Goal: Information Seeking & Learning: Learn about a topic

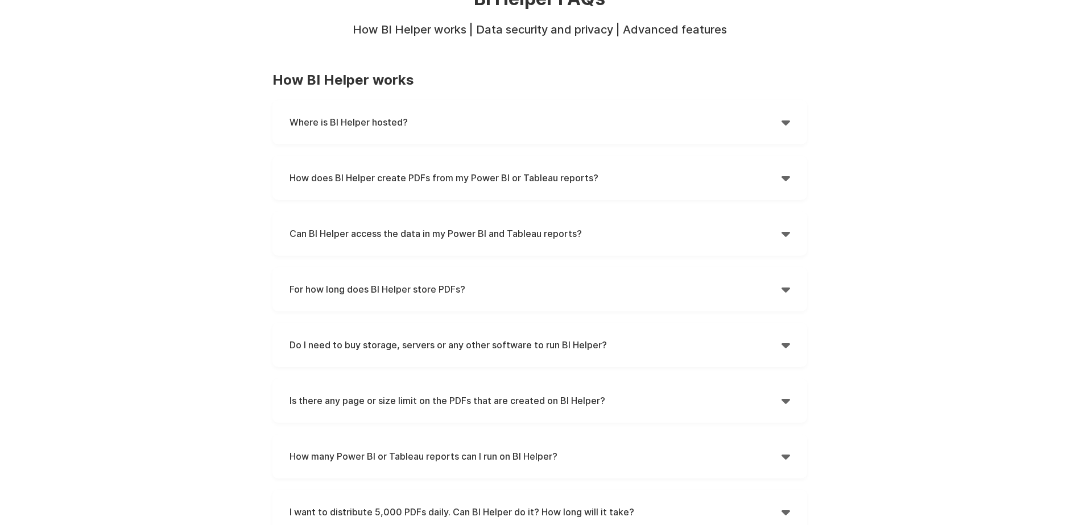
click at [453, 130] on h4 "Where is BI Helper hosted?" at bounding box center [535, 122] width 492 height 17
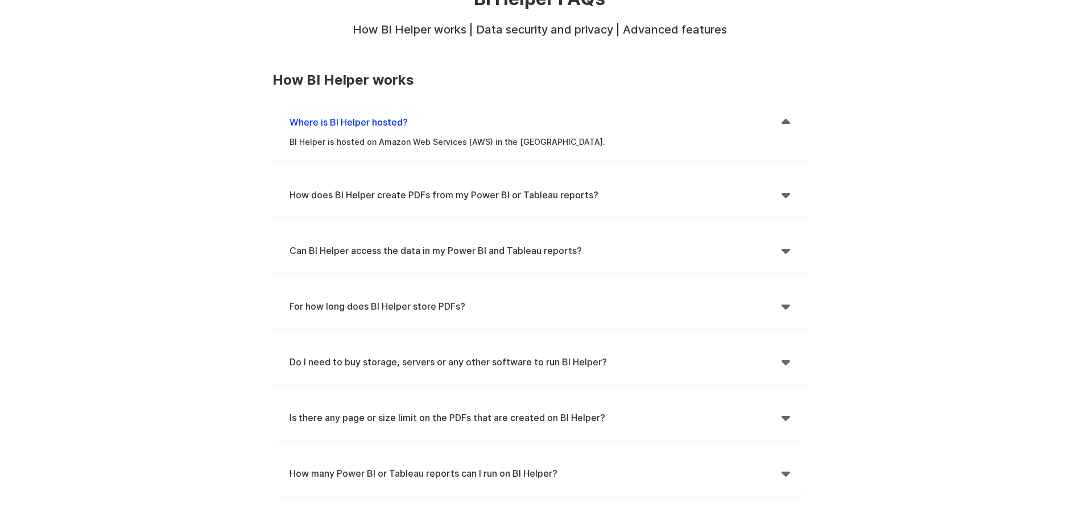
click at [627, 192] on h4 "How does BI Helper create PDFs from my Power BI or Tableau reports?" at bounding box center [535, 195] width 492 height 17
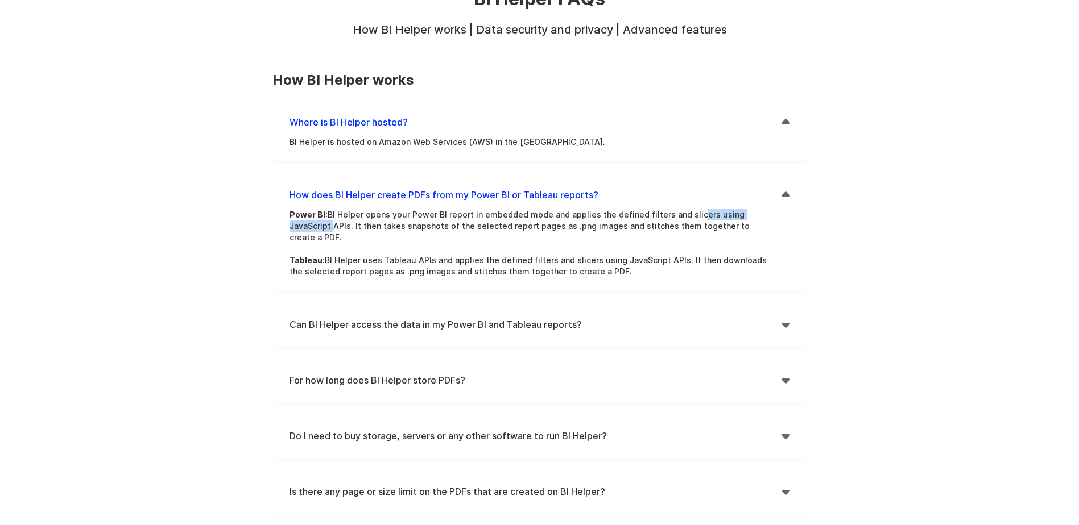
drag, startPoint x: 686, startPoint y: 217, endPoint x: 777, endPoint y: 218, distance: 91.6
click at [777, 218] on div "How does BI Helper create PDFs from my Power BI or Tableau reports?  Power BI:…" at bounding box center [539, 232] width 535 height 118
drag, startPoint x: 362, startPoint y: 226, endPoint x: 519, endPoint y: 226, distance: 156.4
click at [519, 226] on p "Power BI: BI Helper opens your Power BI report in embedded mode and applies the…" at bounding box center [530, 243] width 483 height 68
click at [619, 316] on h4 "Can BI Helper access the data in my Power BI and Tableau reports?" at bounding box center [535, 324] width 492 height 17
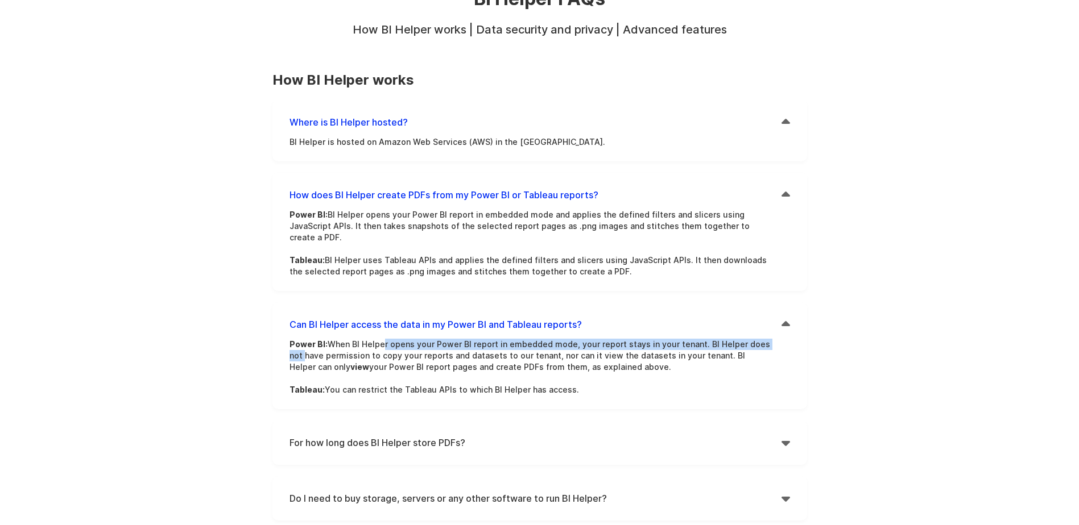
drag, startPoint x: 380, startPoint y: 330, endPoint x: 777, endPoint y: 336, distance: 397.0
click at [777, 336] on div "Can BI Helper access the data in my Power BI and Tableau reports?  Power BI: W…" at bounding box center [539, 356] width 535 height 107
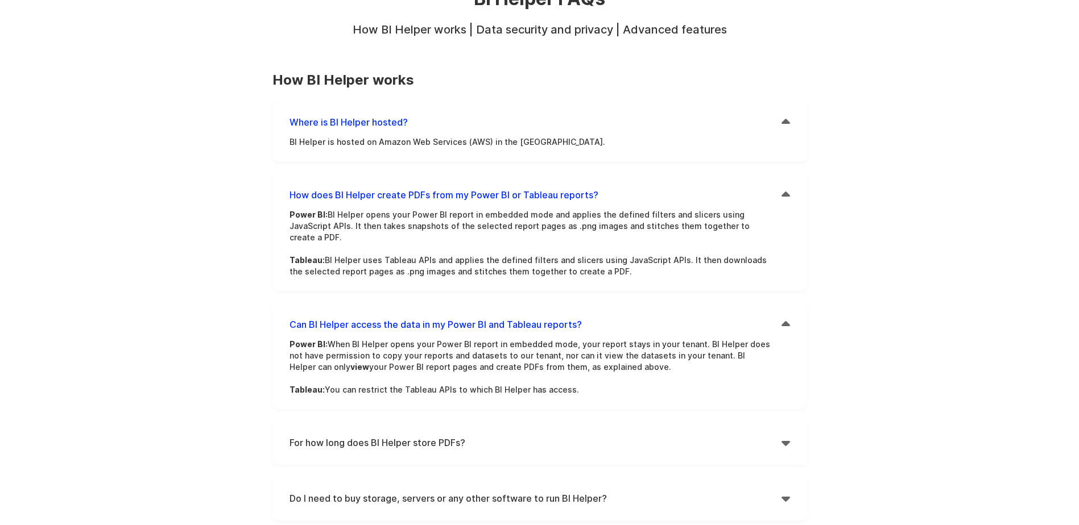
drag, startPoint x: 304, startPoint y: 359, endPoint x: 471, endPoint y: 355, distance: 166.7
click at [471, 355] on p "Power BI: When BI Helper opens your Power BI report in embedded mode, your repo…" at bounding box center [530, 367] width 483 height 57
click at [693, 384] on p "Power BI: When BI Helper opens your Power BI report in embedded mode, your repo…" at bounding box center [530, 367] width 483 height 57
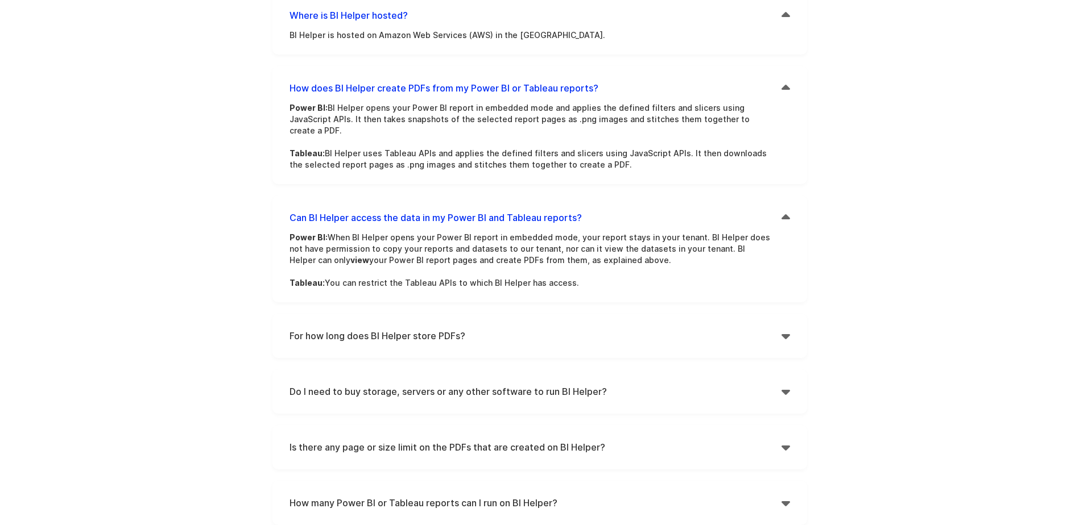
scroll to position [227, 0]
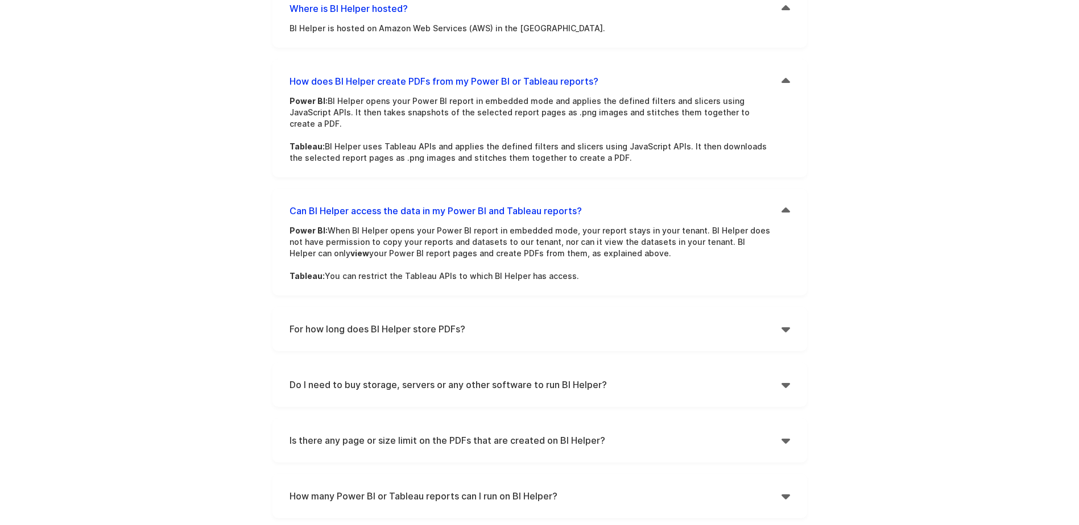
click at [540, 329] on div "For how long does BI Helper store PDFs?  In our Standard license, BI Helper cr…" at bounding box center [539, 329] width 535 height 44
click at [548, 321] on h4 "For how long does BI Helper store PDFs?" at bounding box center [535, 329] width 492 height 17
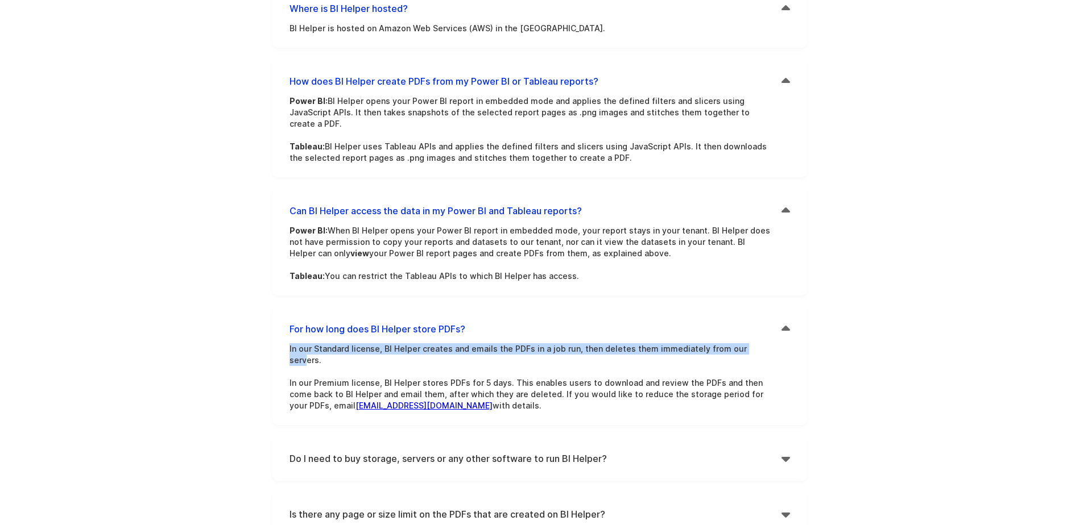
drag, startPoint x: 284, startPoint y: 337, endPoint x: 743, endPoint y: 334, distance: 458.9
click at [743, 334] on div "For how long does BI Helper store PDFs?  In our Standard license, BI Helper cr…" at bounding box center [539, 366] width 535 height 118
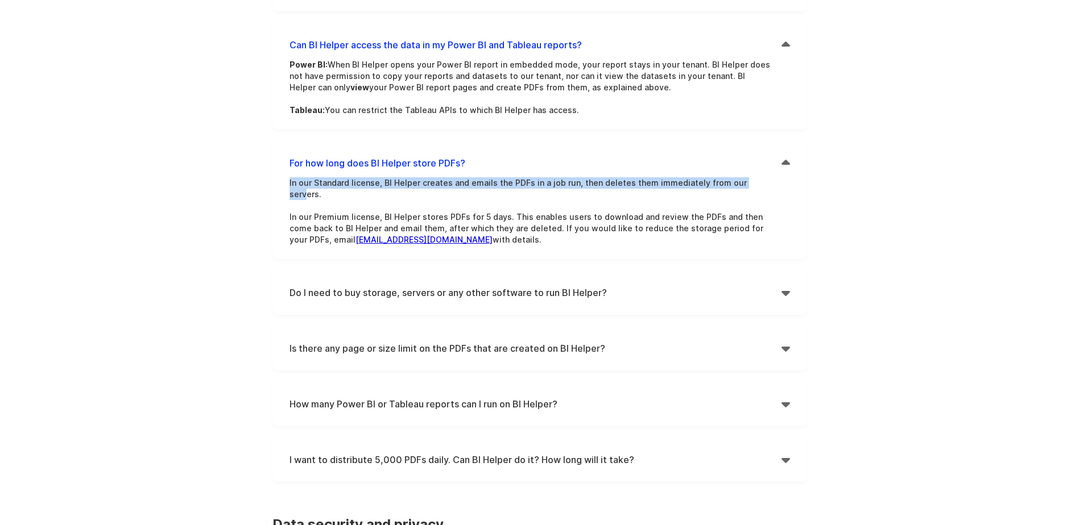
scroll to position [398, 0]
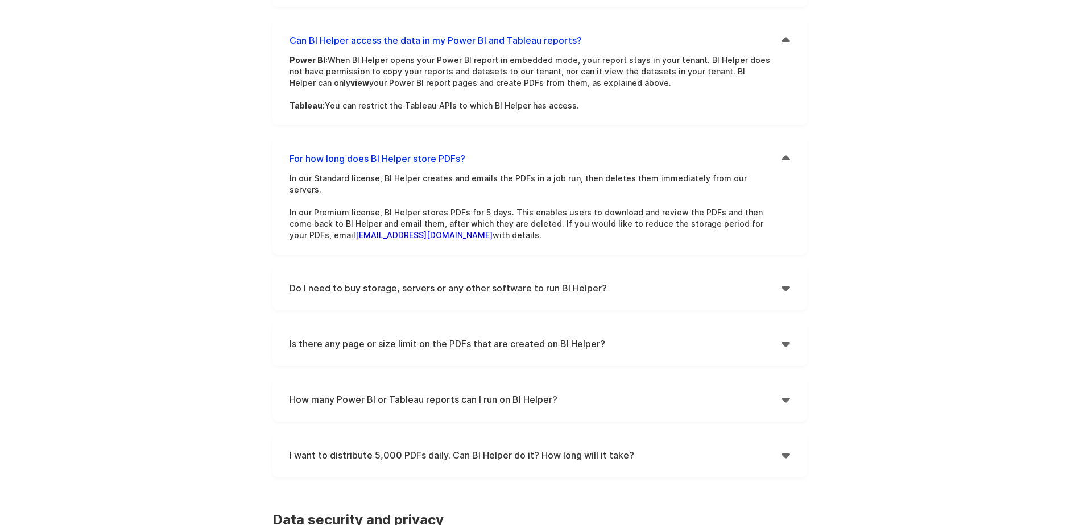
click at [407, 278] on div "Do I need to buy storage, servers or any other software to run BI Helper?  No,…" at bounding box center [539, 288] width 535 height 44
click at [418, 280] on h4 "Do I need to buy storage, servers or any other software to run BI Helper?" at bounding box center [535, 288] width 492 height 17
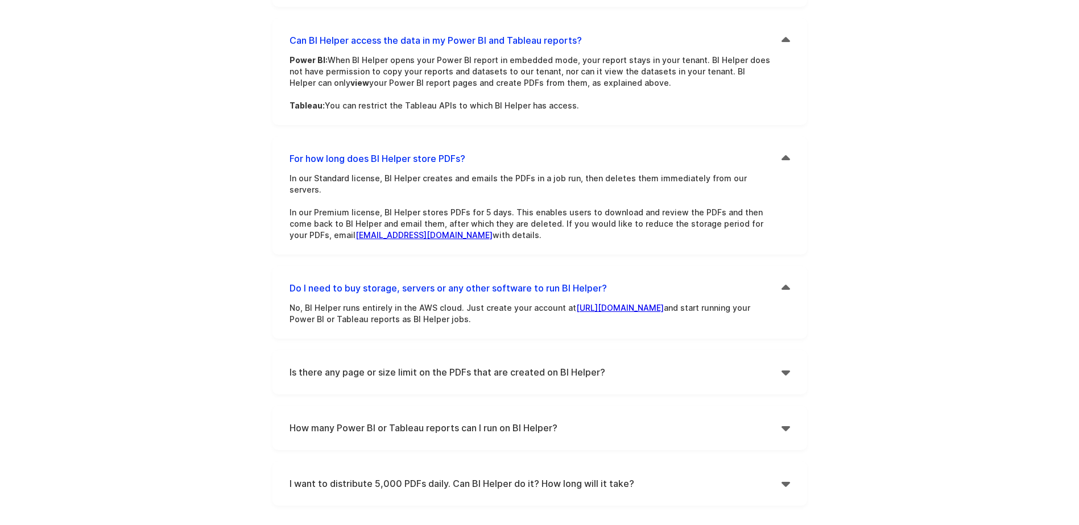
click at [630, 364] on h4 "Is there any page or size limit on the PDFs that are created on BI Helper?" at bounding box center [535, 372] width 492 height 17
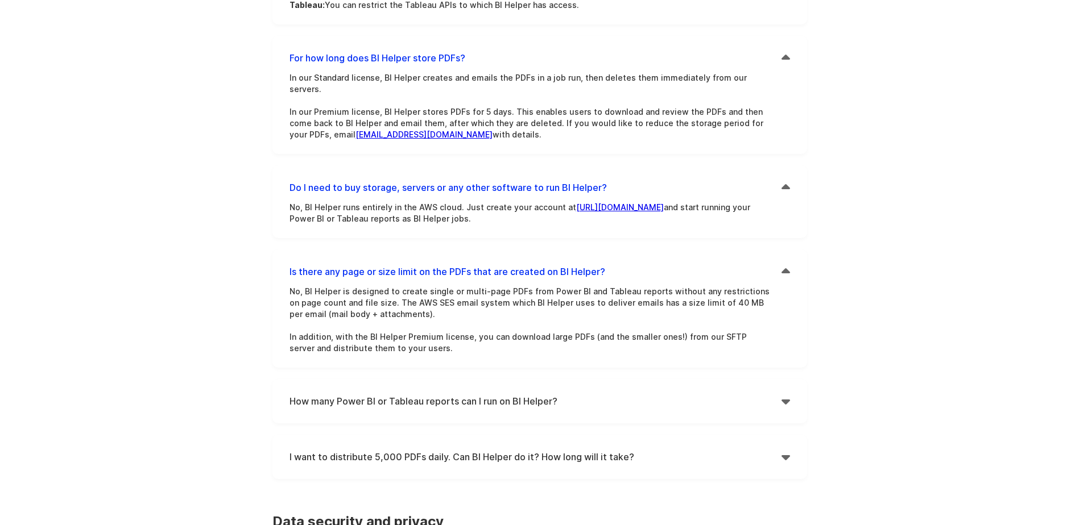
scroll to position [512, 0]
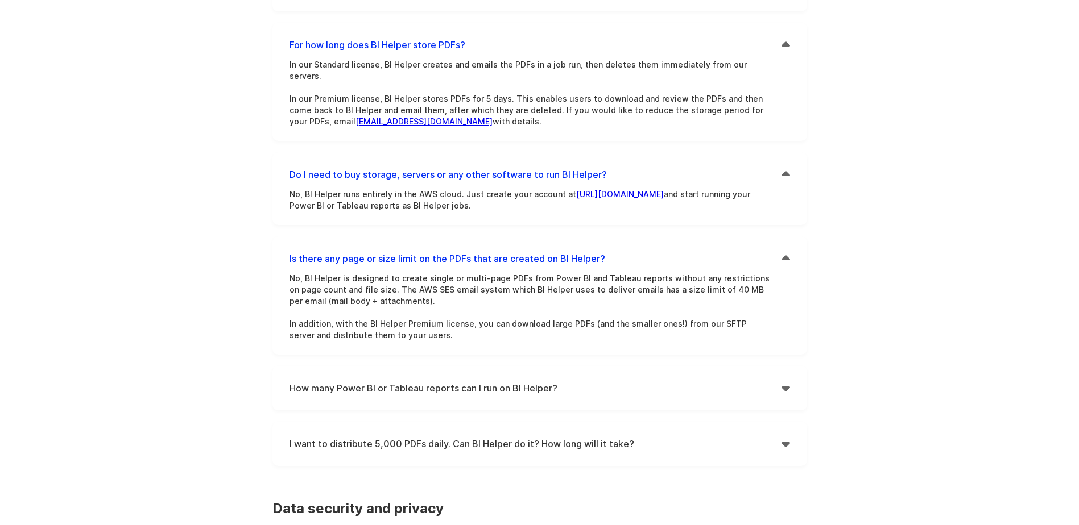
click at [532, 380] on h4 "How many Power BI or Tableau reports can I run on BI Helper?" at bounding box center [535, 388] width 492 height 17
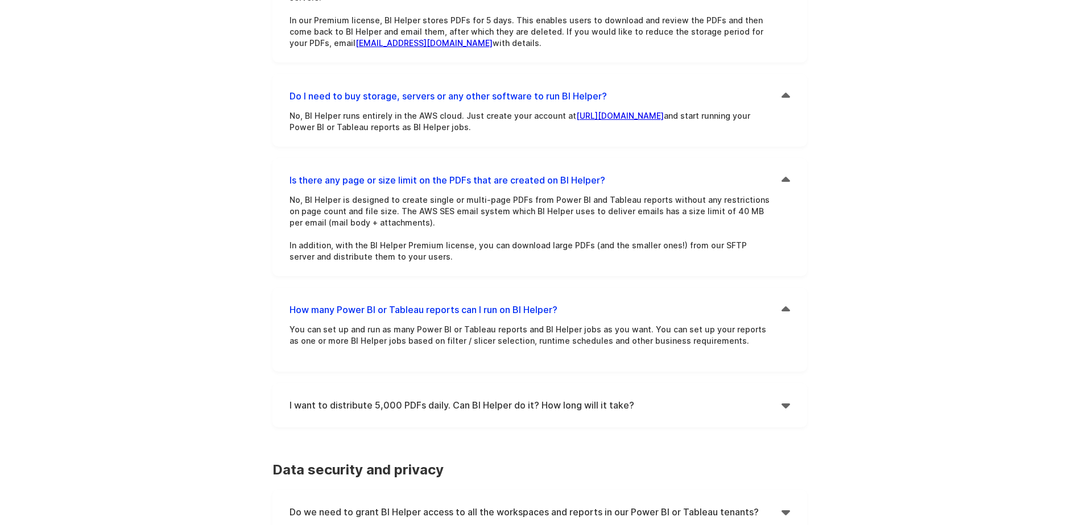
scroll to position [626, 0]
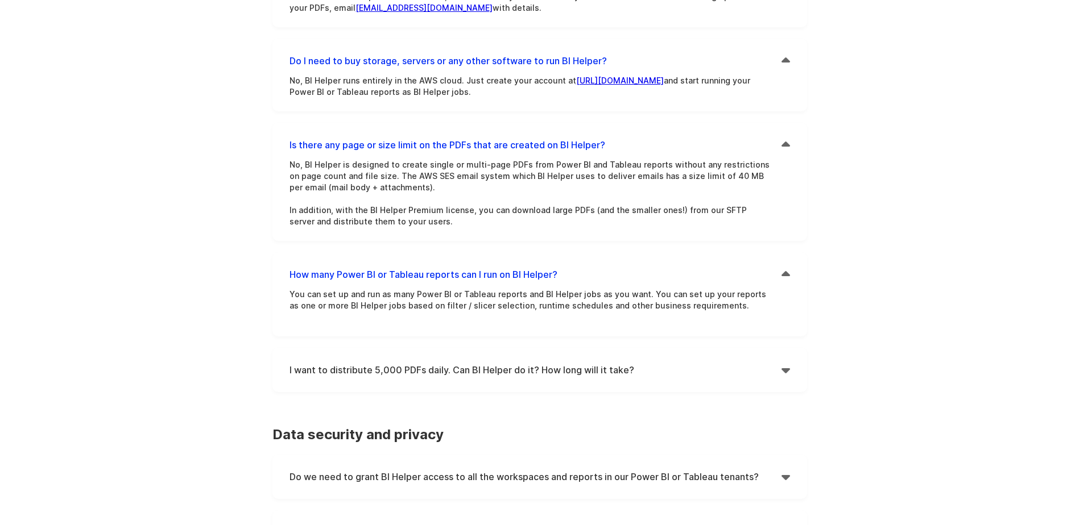
click at [481, 362] on h4 "I want to distribute 5,000 PDFs daily. Can BI Helper do it? How long will it ta…" at bounding box center [535, 370] width 492 height 17
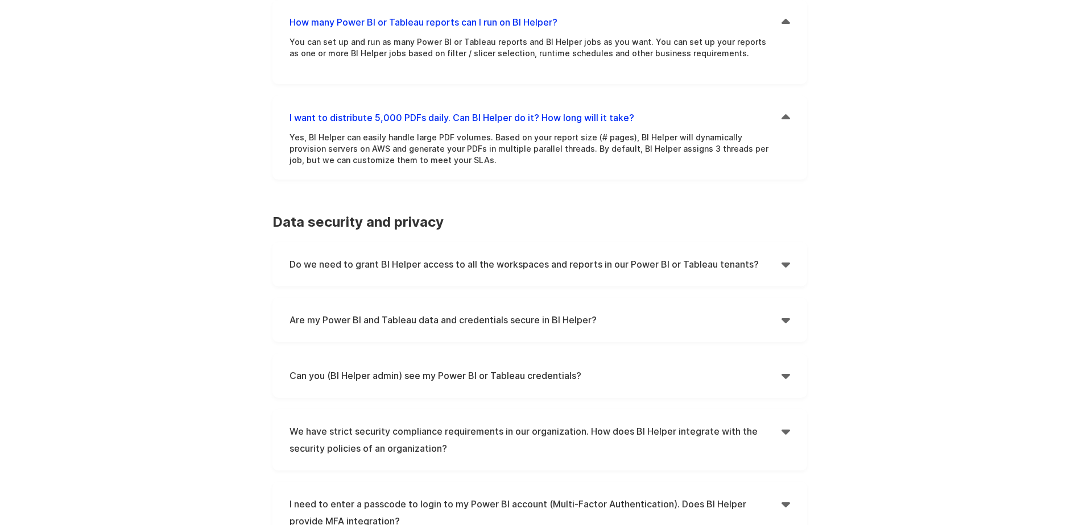
scroll to position [910, 0]
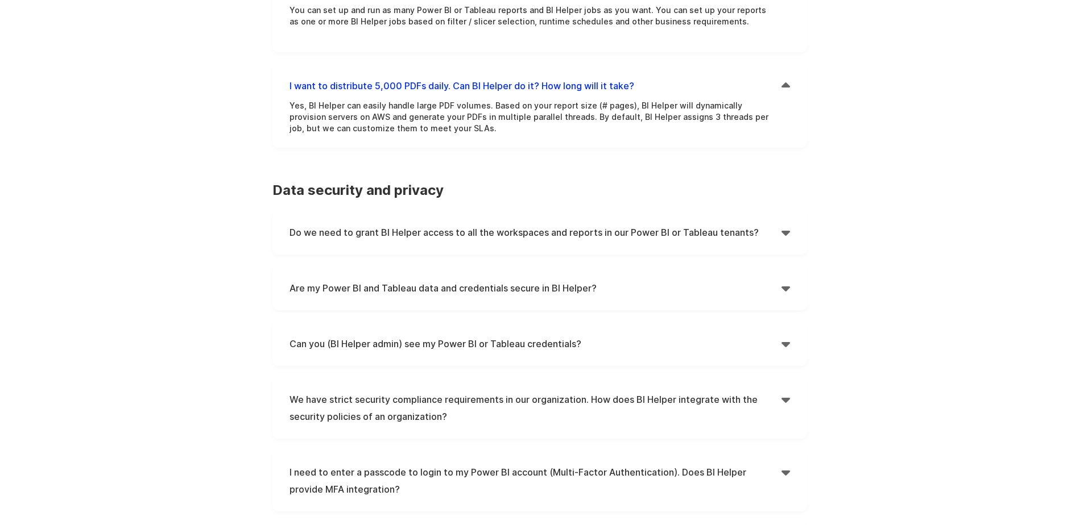
click at [507, 224] on h4 "Do we need to grant BI Helper access to all the workspaces and reports in our P…" at bounding box center [535, 232] width 492 height 17
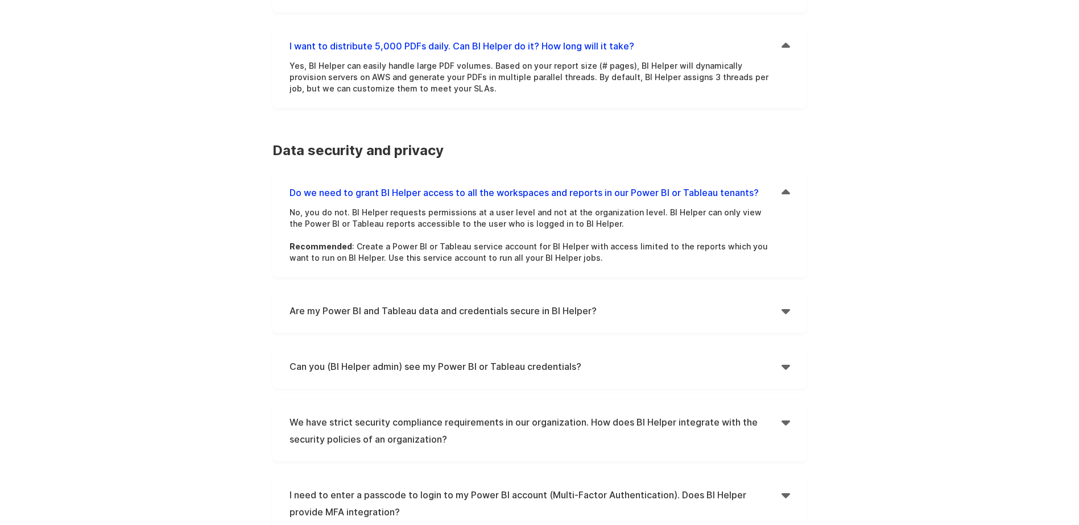
scroll to position [1024, 0]
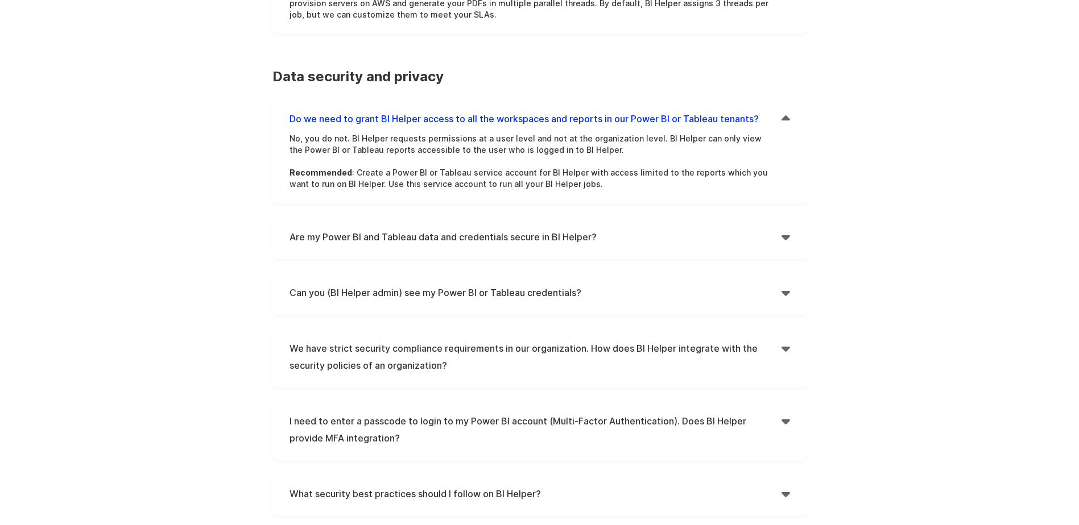
click at [550, 284] on h4 "Can you (BI Helper admin) see my Power BI or Tableau credentials?" at bounding box center [535, 292] width 492 height 17
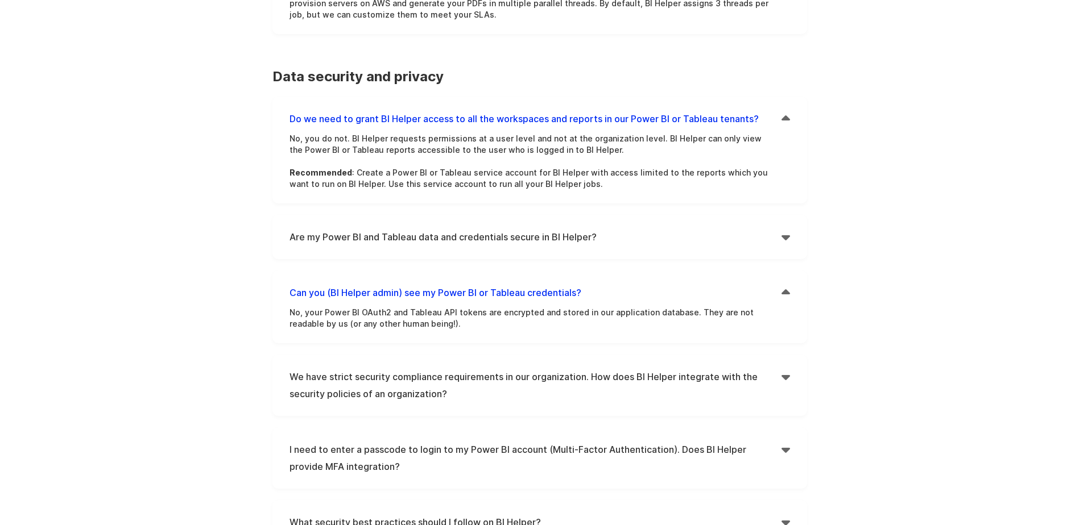
click at [561, 368] on h4 "We have strict security compliance requirements in our organization. How does B…" at bounding box center [535, 385] width 492 height 34
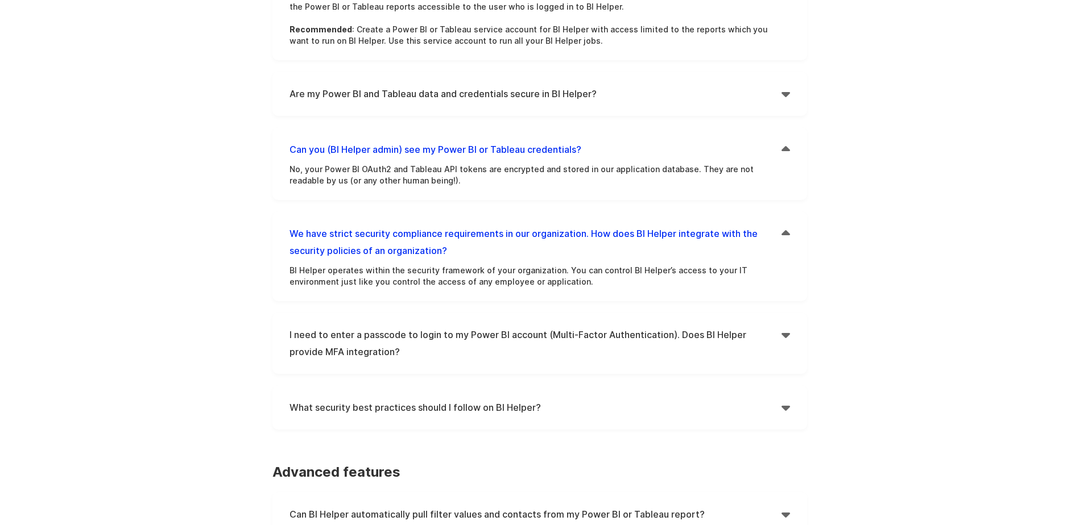
scroll to position [1194, 0]
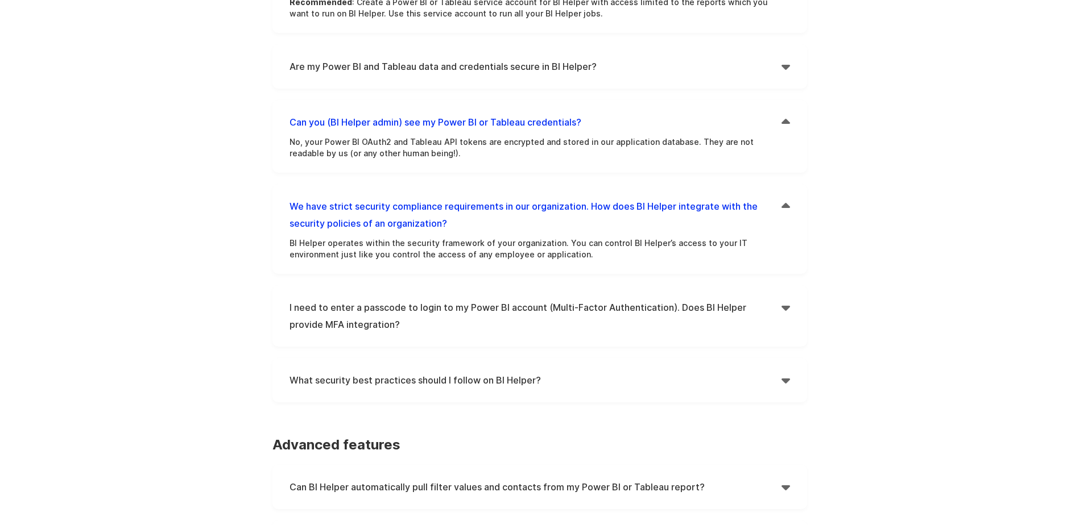
click at [551, 299] on h4 "I need to enter a passcode to login to my Power BI account (Multi-Factor Authen…" at bounding box center [535, 316] width 492 height 34
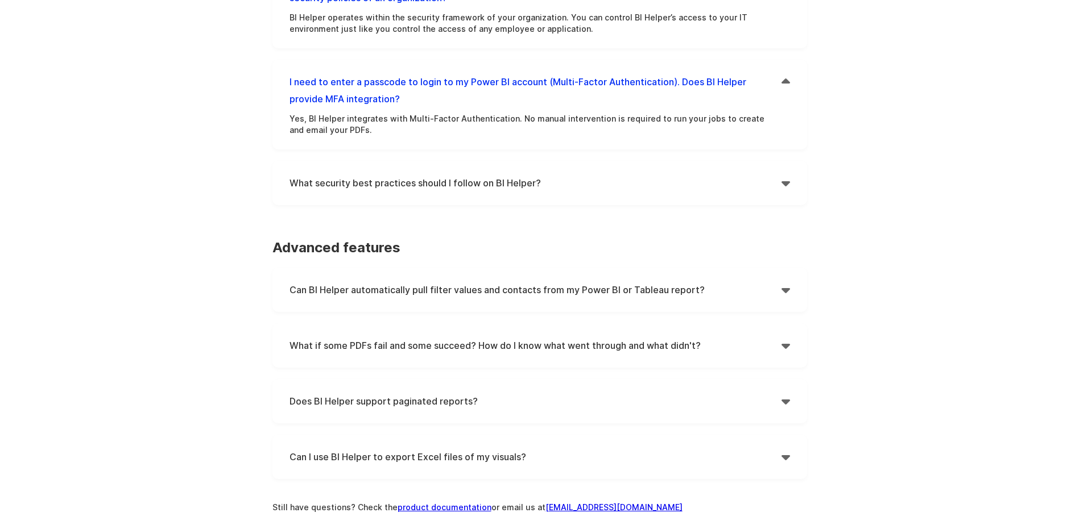
scroll to position [1422, 0]
click at [739, 280] on h4 "Can BI Helper automatically pull filter values and contacts from my Power BI or…" at bounding box center [535, 288] width 492 height 17
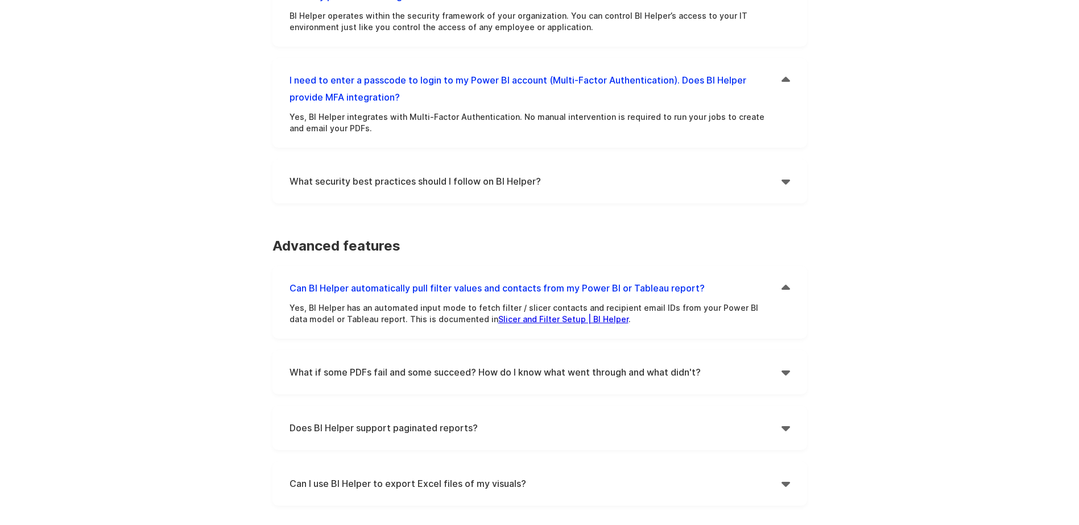
click at [726, 364] on h4 "What if some PDFs fail and some succeed? How do I know what went through and wh…" at bounding box center [535, 372] width 492 height 17
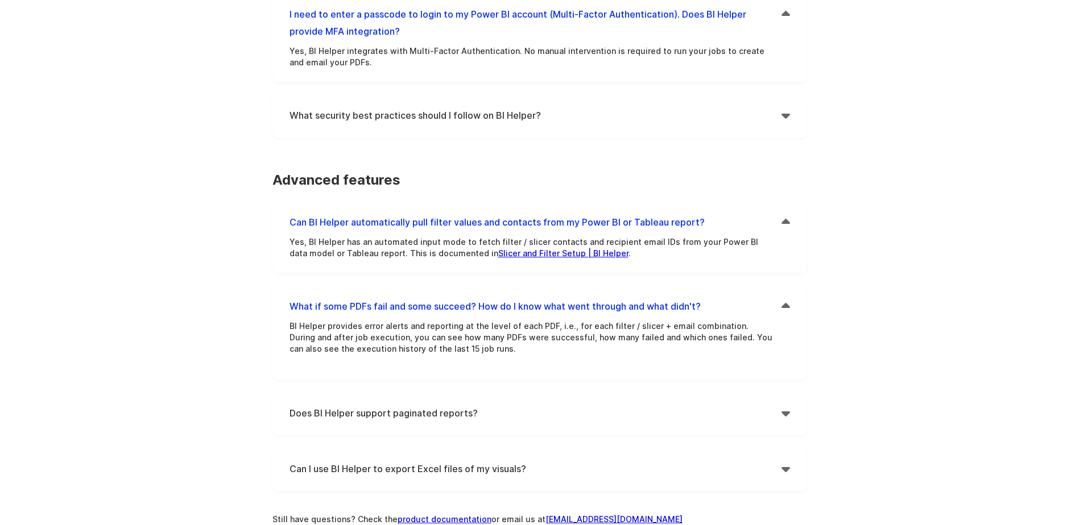
scroll to position [1592, 0]
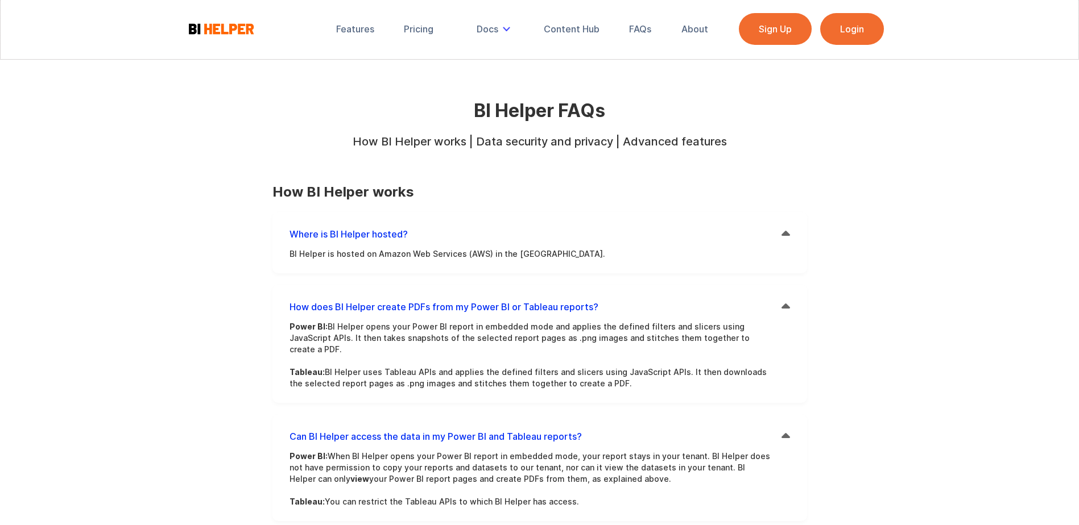
scroll to position [0, 0]
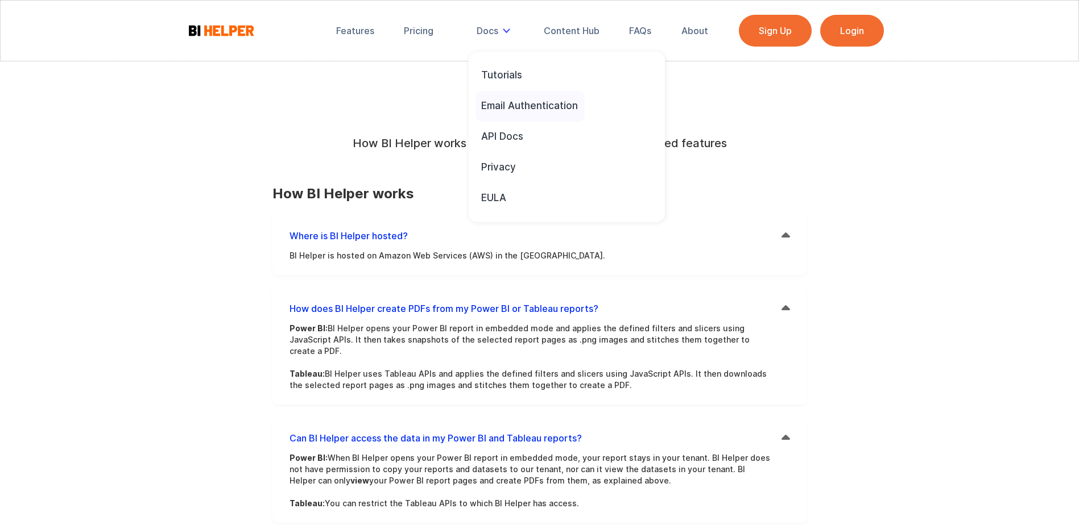
click at [510, 105] on div "Email Authentication" at bounding box center [529, 106] width 97 height 13
